Goal: Navigation & Orientation: Find specific page/section

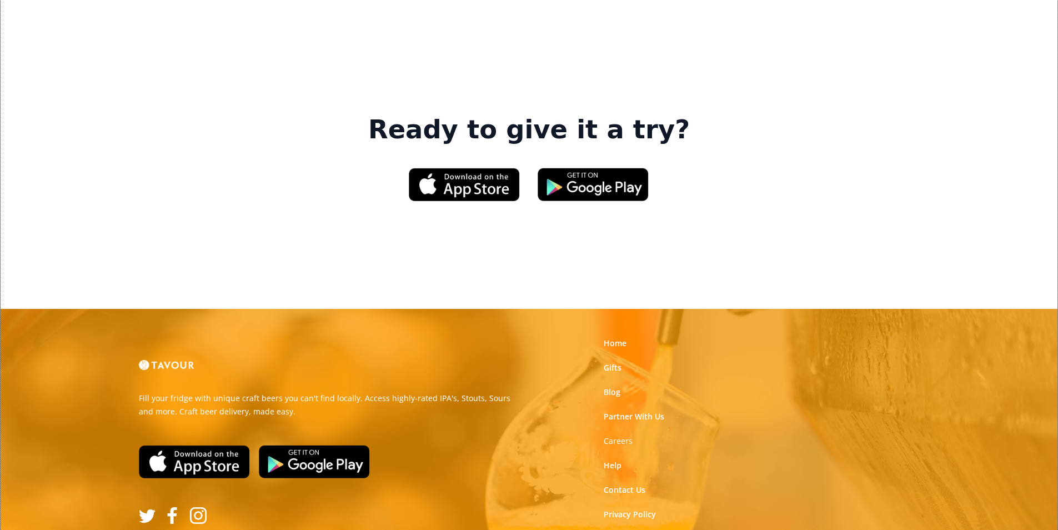
scroll to position [1681, 0]
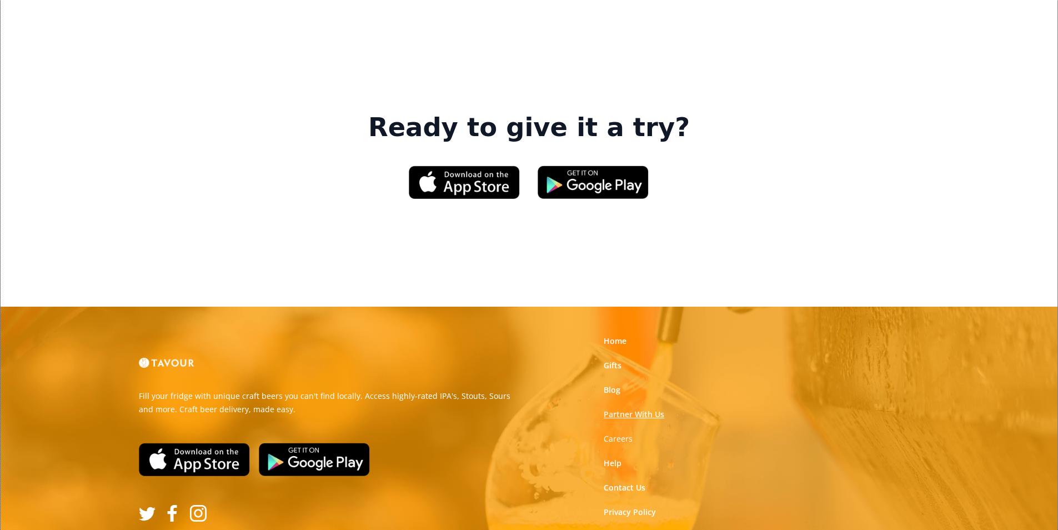
click at [652, 409] on link "Partner With Us" at bounding box center [634, 414] width 61 height 11
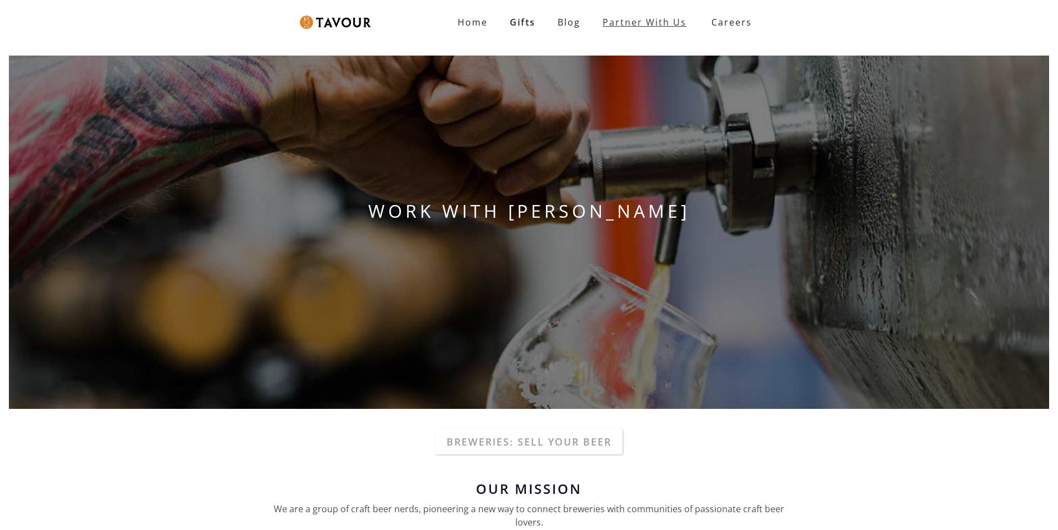
click at [678, 19] on link "Partner With Us" at bounding box center [645, 22] width 106 height 22
click at [614, 529] on html "Home Gifts Blog Partner With Us Careers SIGN UP WORK WITH TAVOUR Breweries: Sel…" at bounding box center [529, 265] width 1058 height 530
click at [544, 22] on link "Gifts" at bounding box center [523, 22] width 48 height 22
